Goal: Task Accomplishment & Management: Use online tool/utility

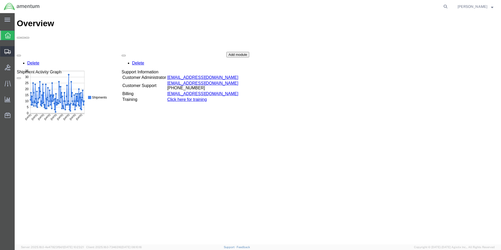
click at [7, 51] on icon at bounding box center [7, 51] width 6 height 5
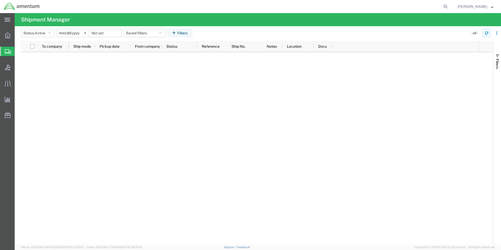
click at [488, 34] on icon "button" at bounding box center [486, 33] width 3 height 1
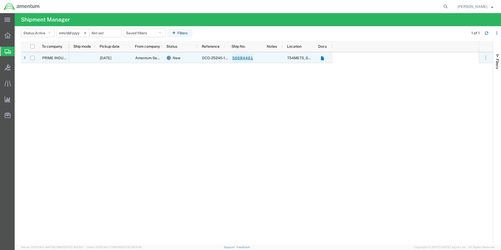
click at [248, 59] on link "56684461" at bounding box center [243, 58] width 22 height 8
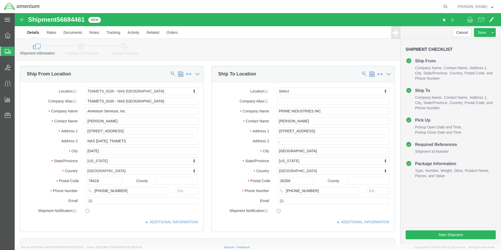
select select "67191"
select select
click button "Rate Shipment"
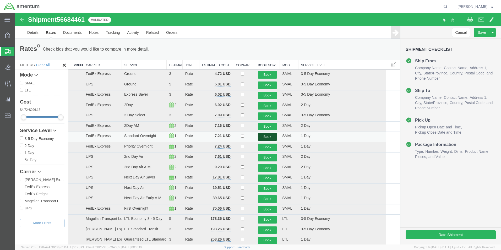
click at [267, 137] on button "Book" at bounding box center [267, 137] width 19 height 8
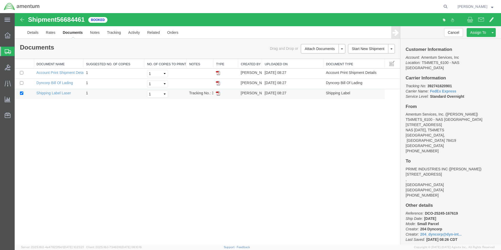
click at [217, 94] on img at bounding box center [218, 93] width 4 height 4
click at [8, 50] on icon at bounding box center [8, 51] width 6 height 5
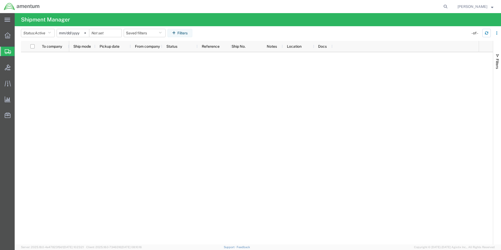
drag, startPoint x: 486, startPoint y: 34, endPoint x: 469, endPoint y: 38, distance: 17.3
click at [486, 34] on icon "button" at bounding box center [486, 33] width 3 height 1
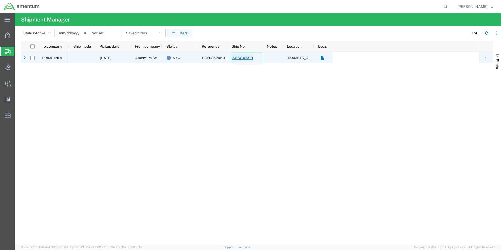
click at [245, 57] on link "56684698" at bounding box center [243, 58] width 22 height 8
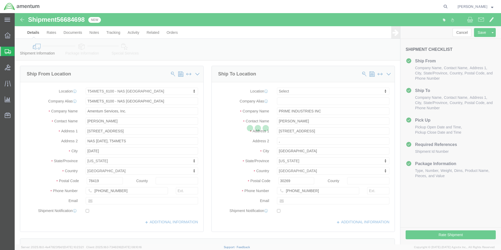
select select "67191"
select select
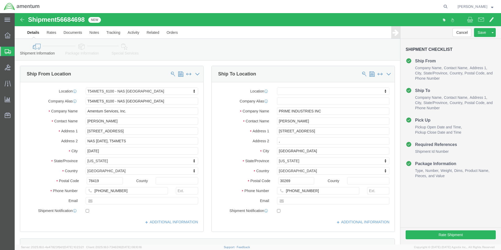
click div "Cancel Save Assign To Clone Shipment Save As Template Shipment Checklist Ship F…"
click button "Rate Shipment"
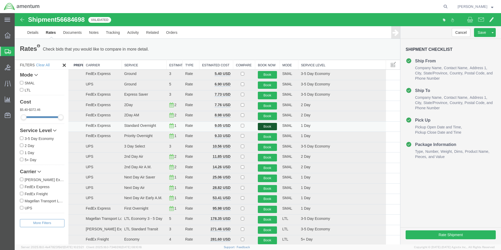
click at [266, 126] on button "Book" at bounding box center [267, 127] width 19 height 8
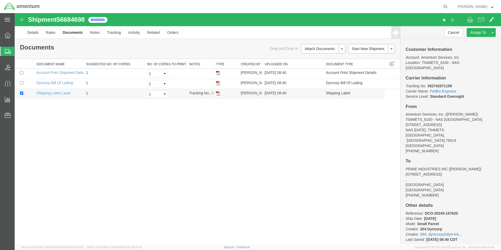
click at [217, 94] on img at bounding box center [218, 93] width 4 height 4
click at [7, 51] on icon at bounding box center [8, 51] width 6 height 5
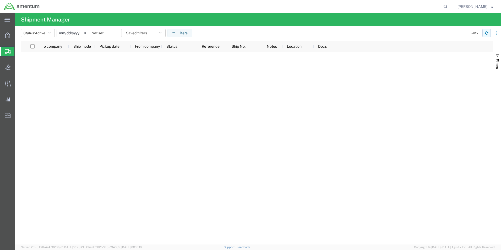
click at [485, 33] on button "button" at bounding box center [487, 33] width 8 height 8
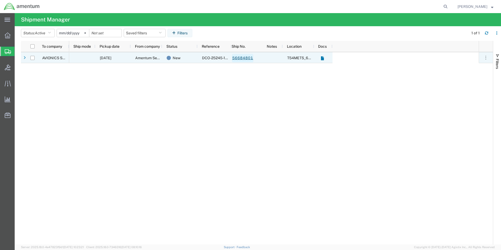
click at [238, 59] on link "56684801" at bounding box center [243, 58] width 22 height 8
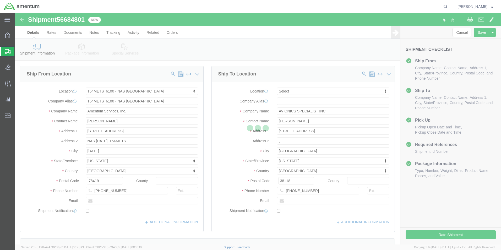
select select "67191"
select select
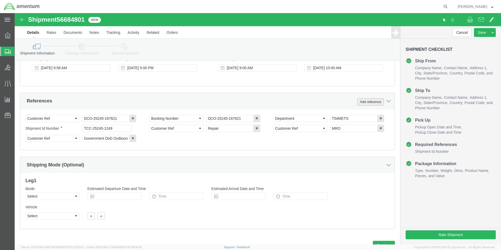
scroll to position [236, 0]
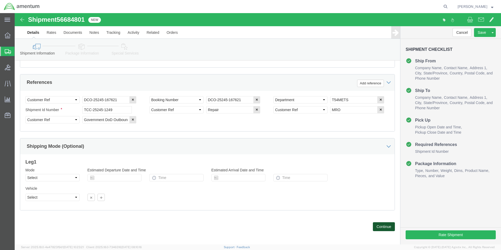
click button "Continue"
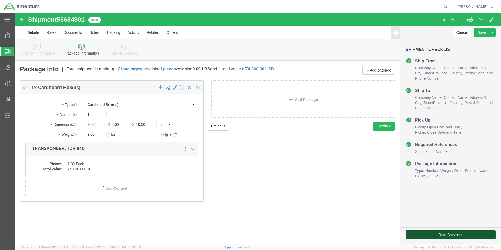
click button "Rate Shipment"
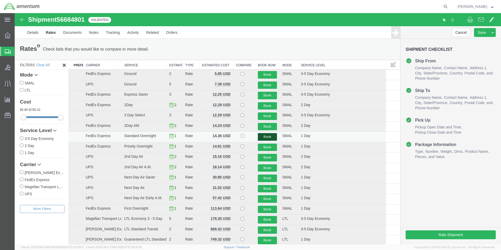
click at [268, 137] on button "Book" at bounding box center [267, 137] width 19 height 8
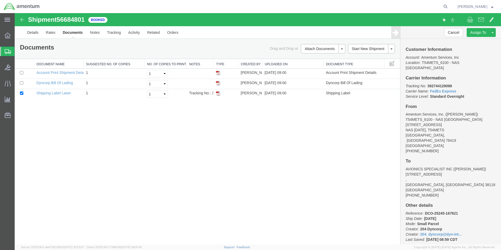
drag, startPoint x: 217, startPoint y: 94, endPoint x: 243, endPoint y: 118, distance: 36.0
click at [217, 94] on img at bounding box center [218, 93] width 4 height 4
click at [6, 53] on icon at bounding box center [8, 51] width 6 height 5
